Goal: Register for event/course

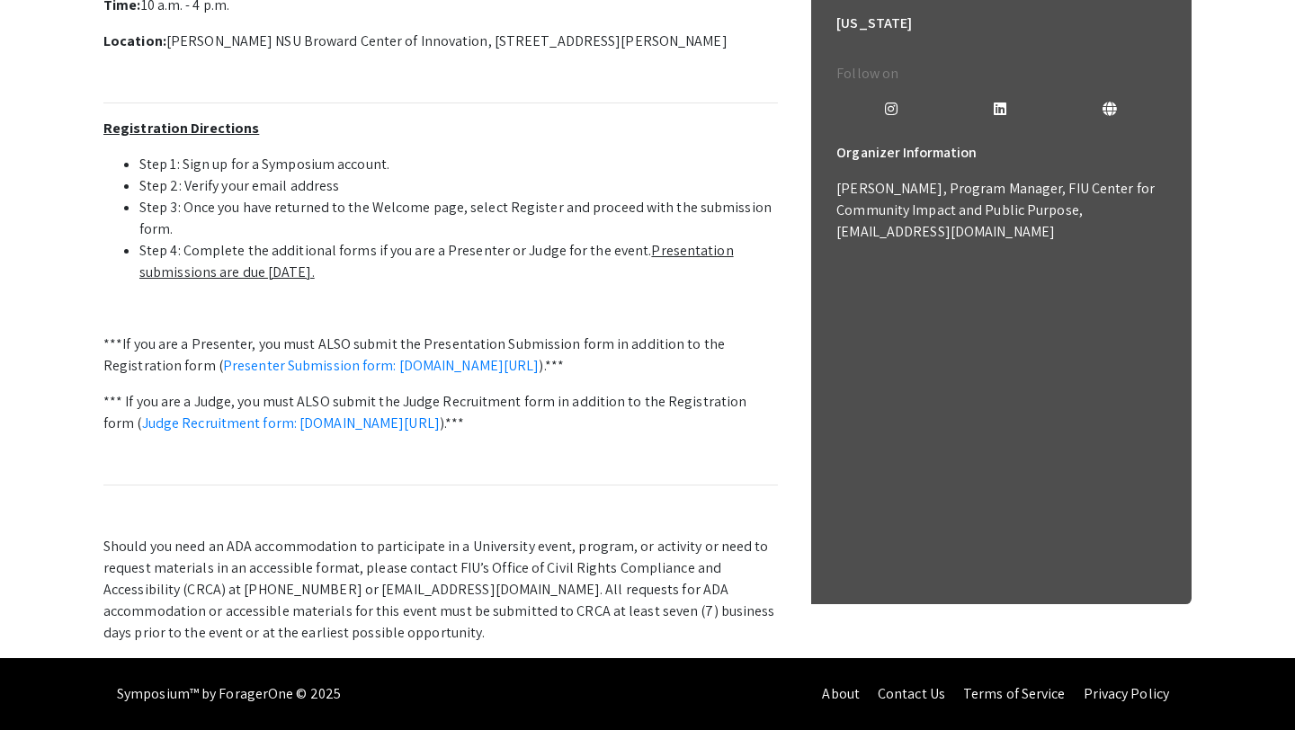
scroll to position [603, 0]
click at [540, 375] on link "Presenter Submission form: [DOMAIN_NAME][URL]" at bounding box center [381, 365] width 317 height 19
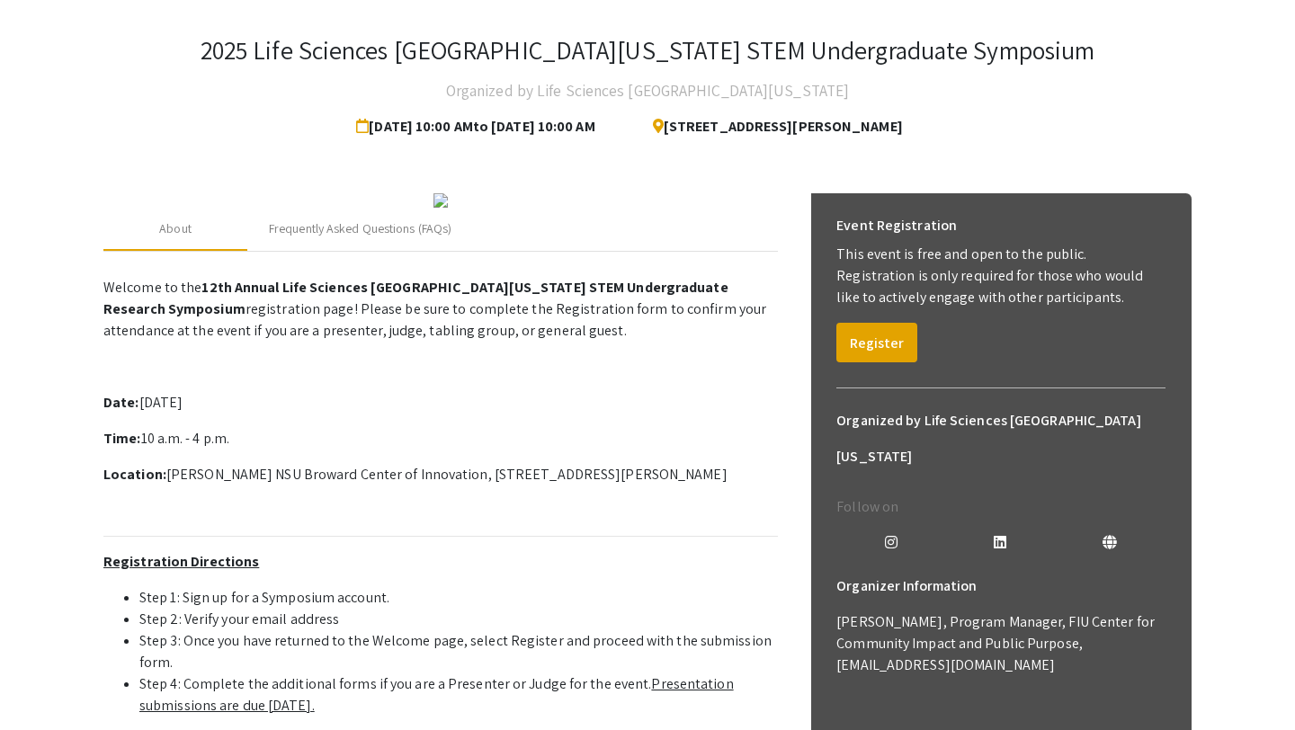
scroll to position [84, 0]
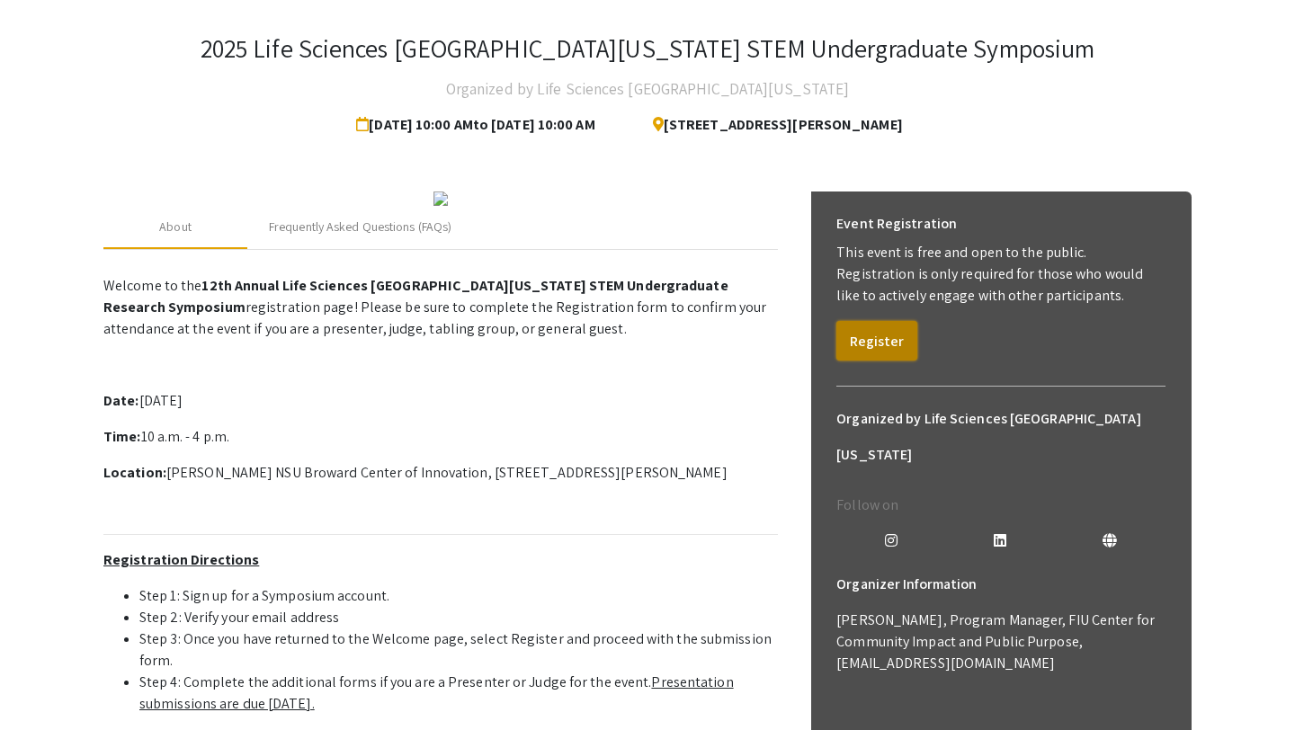
click at [882, 347] on button "Register" at bounding box center [876, 341] width 81 height 40
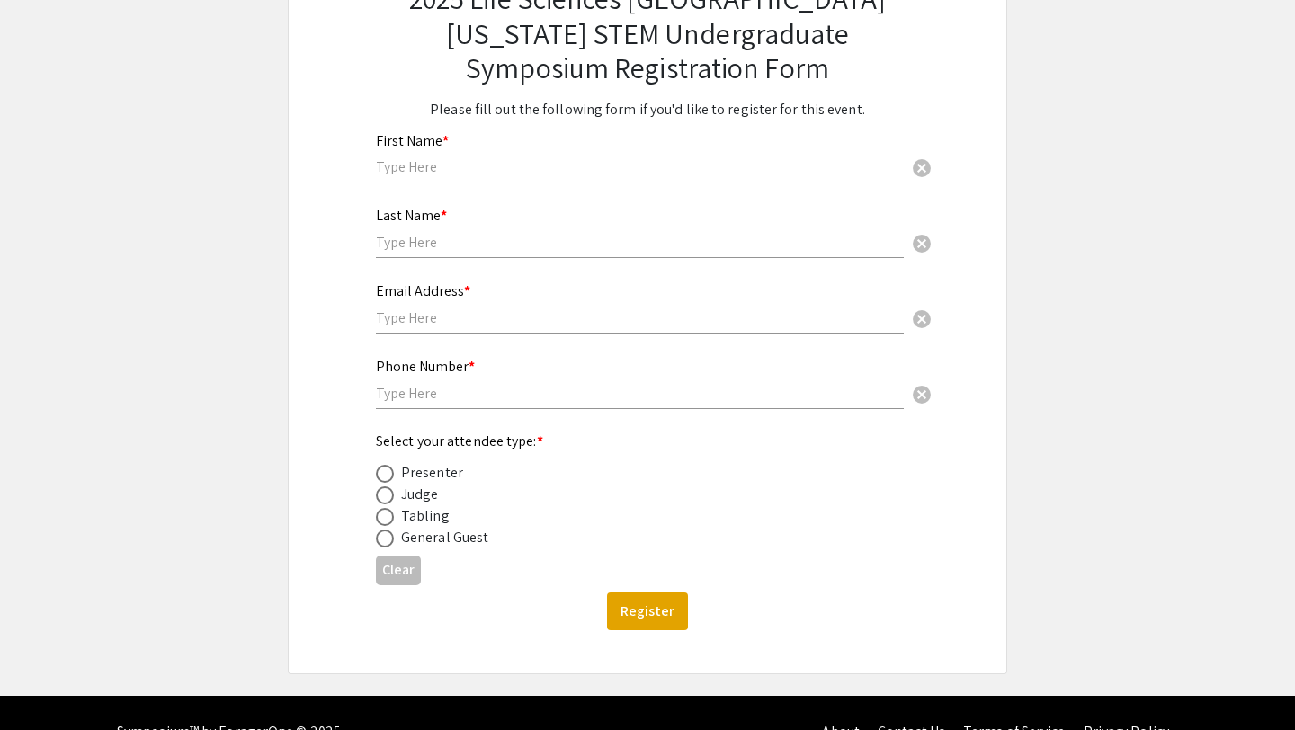
scroll to position [168, 0]
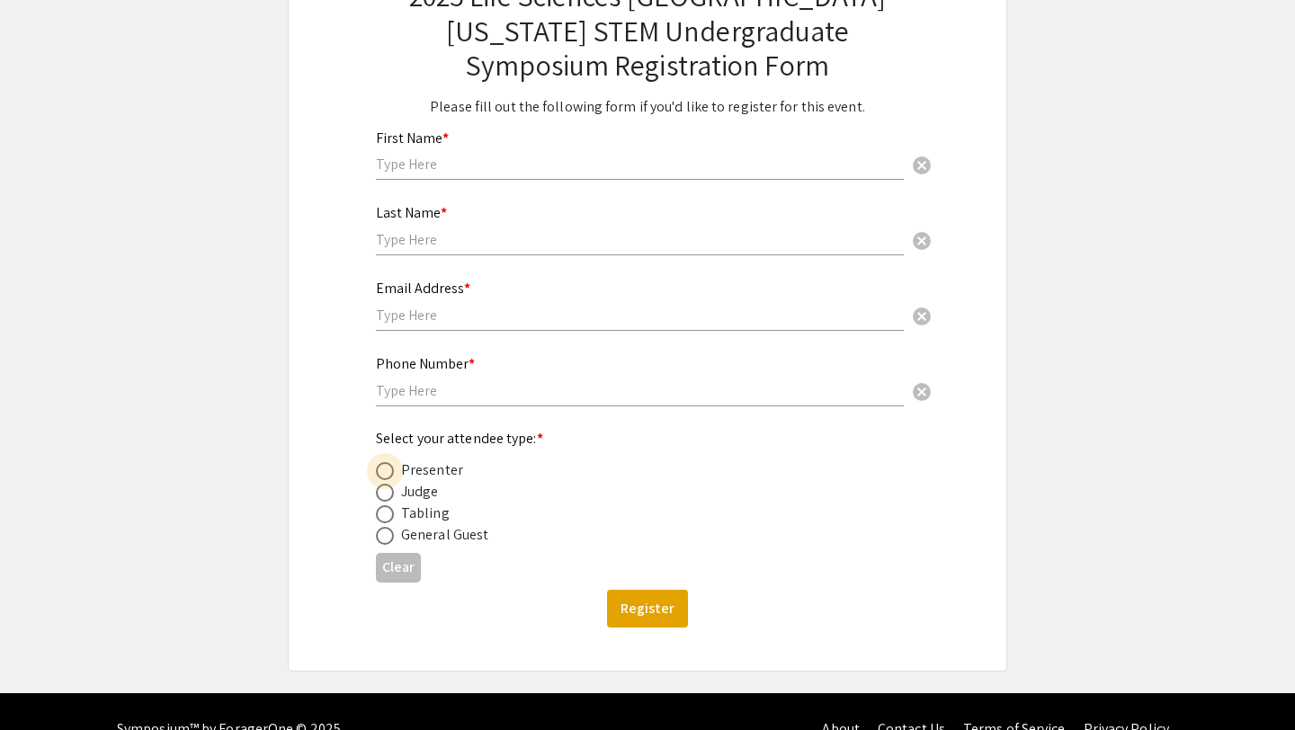
click at [382, 477] on span at bounding box center [385, 471] width 18 height 18
click at [382, 477] on input "radio" at bounding box center [385, 471] width 18 height 18
radio input "true"
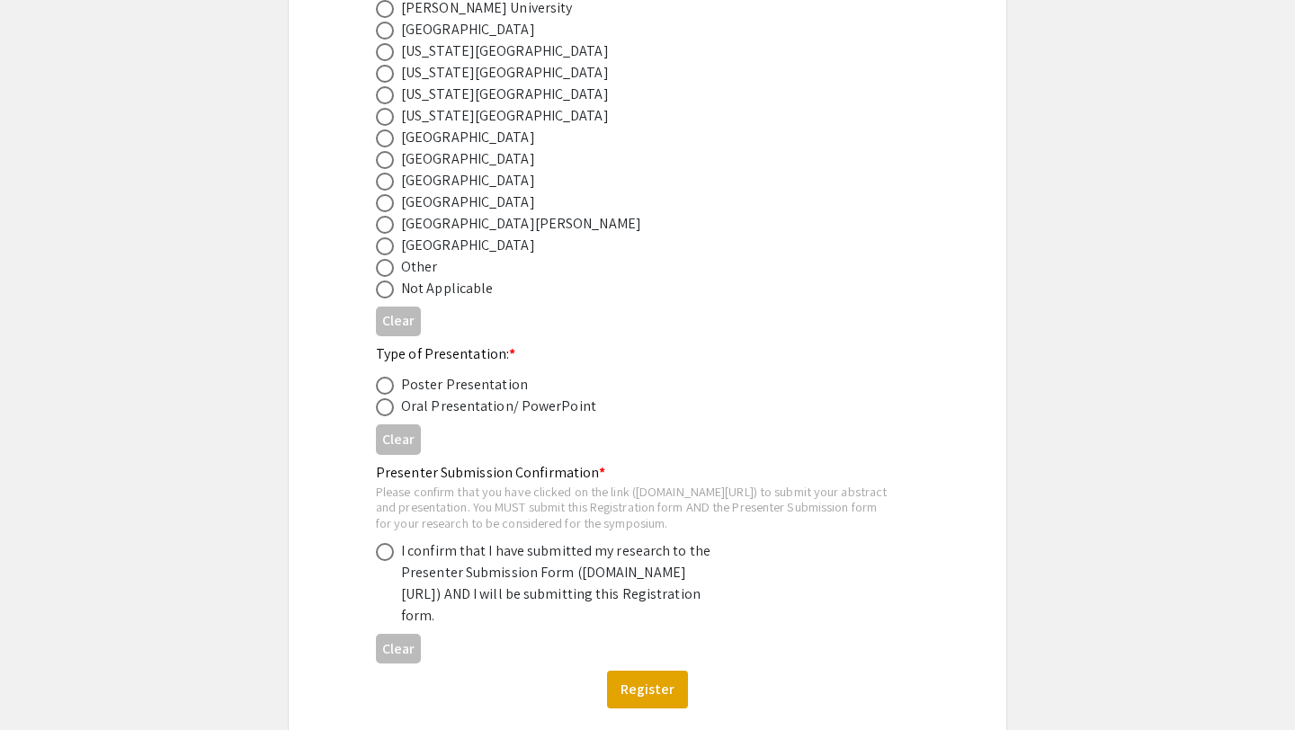
scroll to position [791, 0]
drag, startPoint x: 384, startPoint y: 513, endPoint x: 710, endPoint y: 515, distance: 326.4
click at [710, 515] on div "Please confirm that you have clicked on the link ([DOMAIN_NAME][URL]) to submit…" at bounding box center [633, 509] width 514 height 48
click at [422, 530] on div "Please confirm that you have clicked on the link ([DOMAIN_NAME][URL]) to submit…" at bounding box center [633, 509] width 514 height 48
drag, startPoint x: 380, startPoint y: 515, endPoint x: 706, endPoint y: 519, distance: 325.5
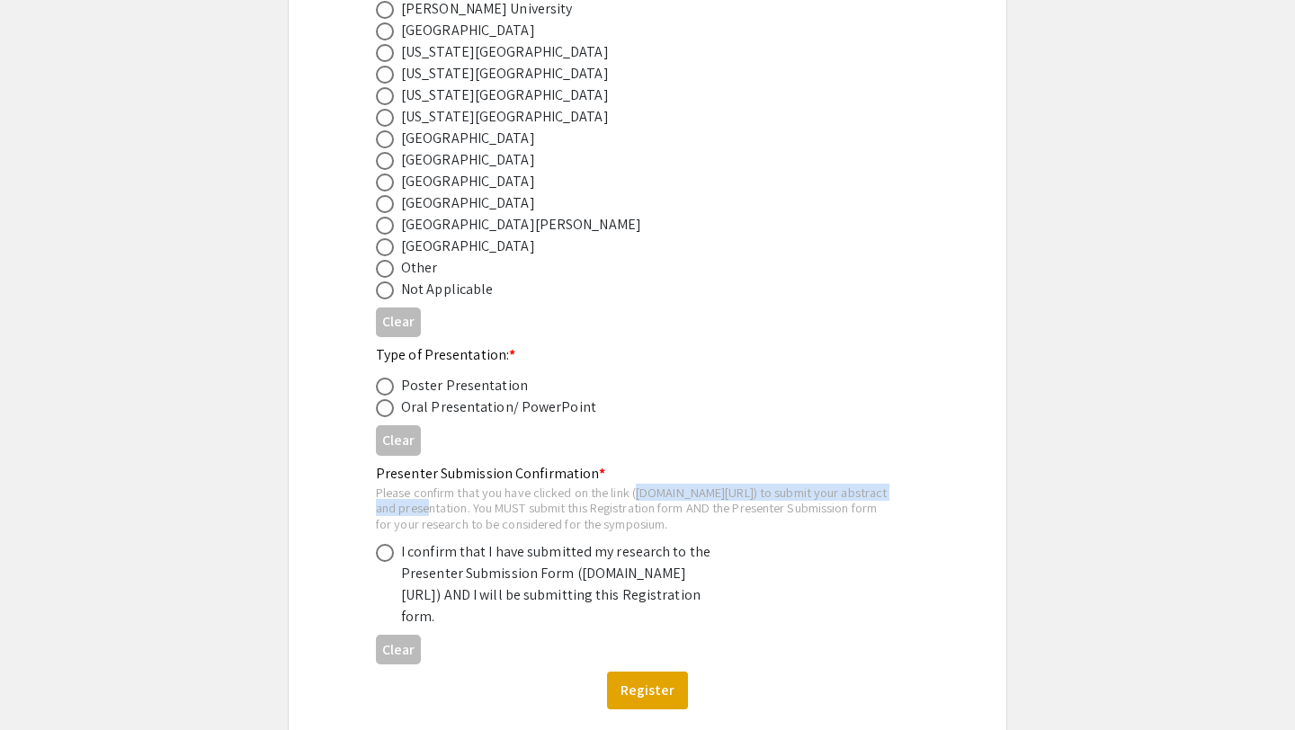
click at [709, 519] on div "Please confirm that you have clicked on the link ([DOMAIN_NAME][URL]) to submit…" at bounding box center [633, 509] width 514 height 48
copy div "[DOMAIN_NAME][URL]"
